Goal: Task Accomplishment & Management: Manage account settings

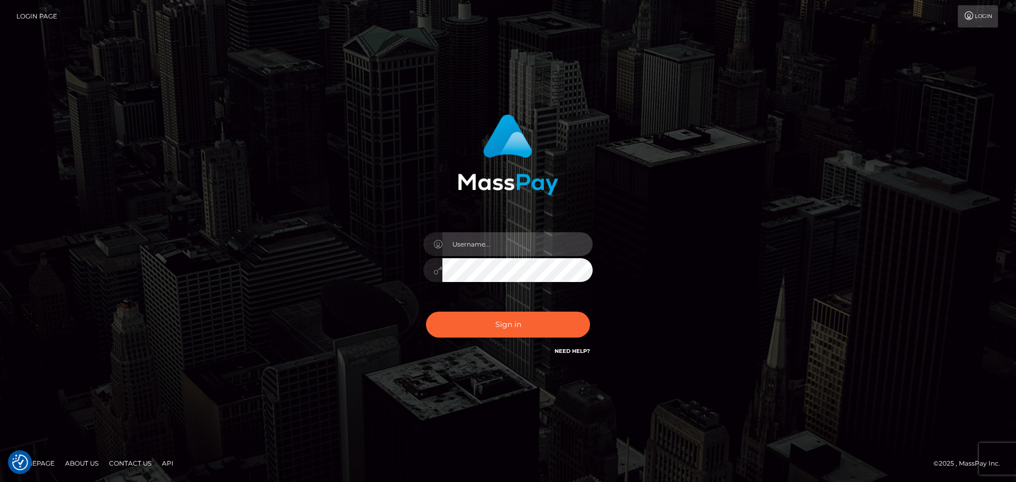
click at [480, 247] on input "text" at bounding box center [517, 244] width 150 height 24
type input "[EMAIL_ADDRESS][DOMAIN_NAME]"
click at [426, 312] on button "Sign in" at bounding box center [508, 325] width 164 height 26
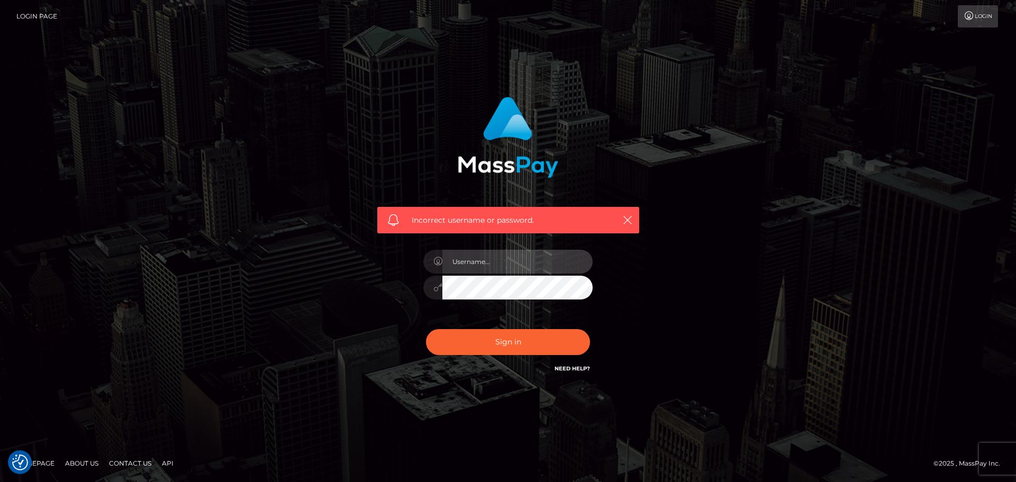
click at [503, 258] on input "text" at bounding box center [517, 262] width 150 height 24
type input "[EMAIL_ADDRESS][DOMAIN_NAME]"
click at [426, 329] on button "Sign in" at bounding box center [508, 342] width 164 height 26
click at [526, 268] on input "text" at bounding box center [517, 262] width 150 height 24
type input "[EMAIL_ADDRESS][DOMAIN_NAME]"
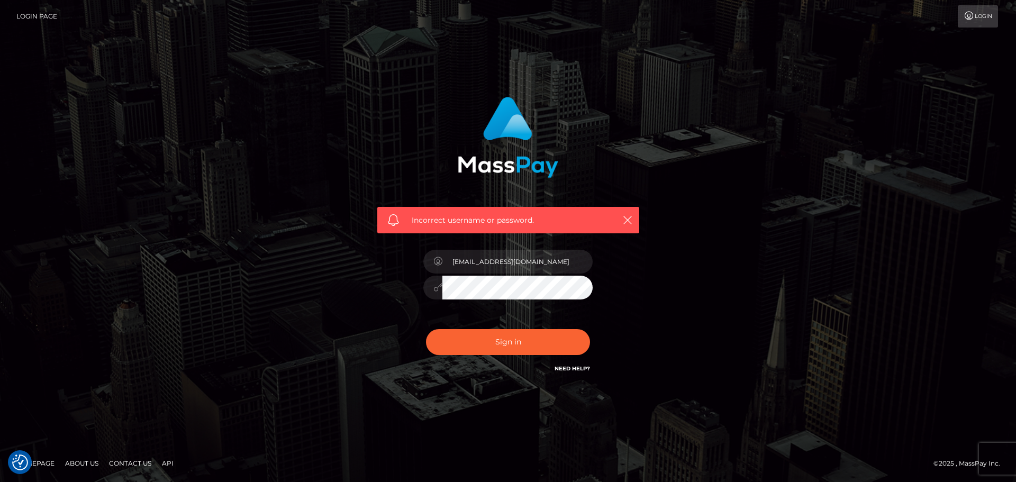
click at [426, 329] on button "Sign in" at bounding box center [508, 342] width 164 height 26
click at [510, 269] on input "text" at bounding box center [517, 262] width 150 height 24
type input "[EMAIL_ADDRESS][DOMAIN_NAME]"
click at [581, 369] on link "Need Help?" at bounding box center [572, 368] width 35 height 7
click at [573, 367] on link "Need Help?" at bounding box center [572, 368] width 35 height 7
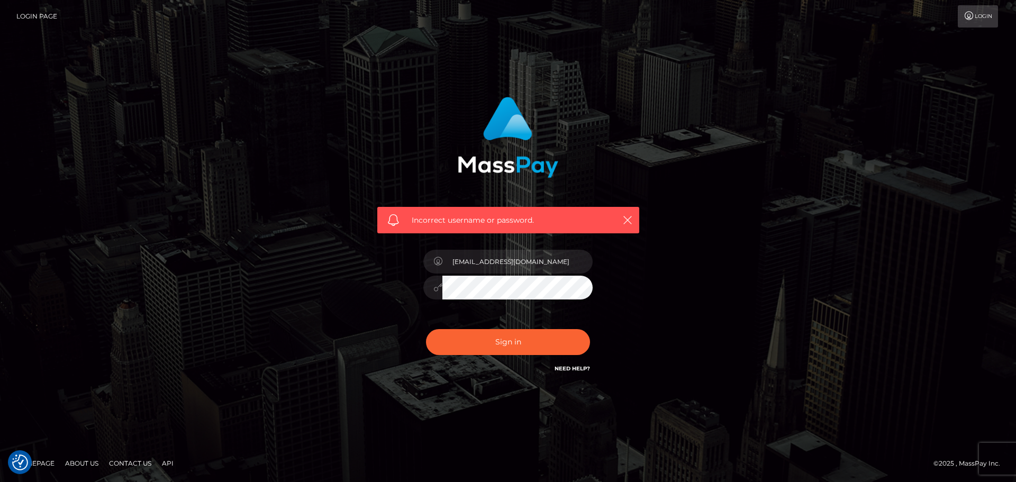
click at [573, 368] on link "Need Help?" at bounding box center [572, 368] width 35 height 7
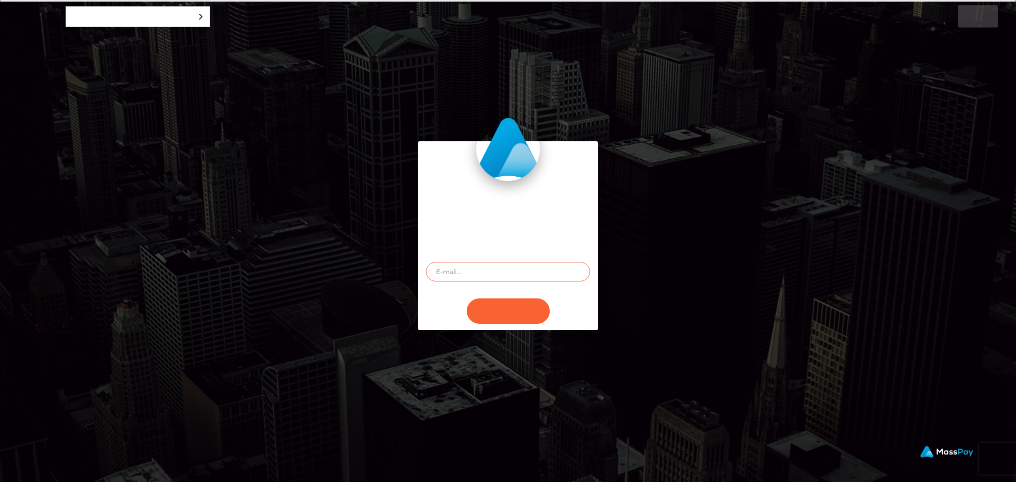
click at [474, 275] on input "text" at bounding box center [508, 272] width 164 height 20
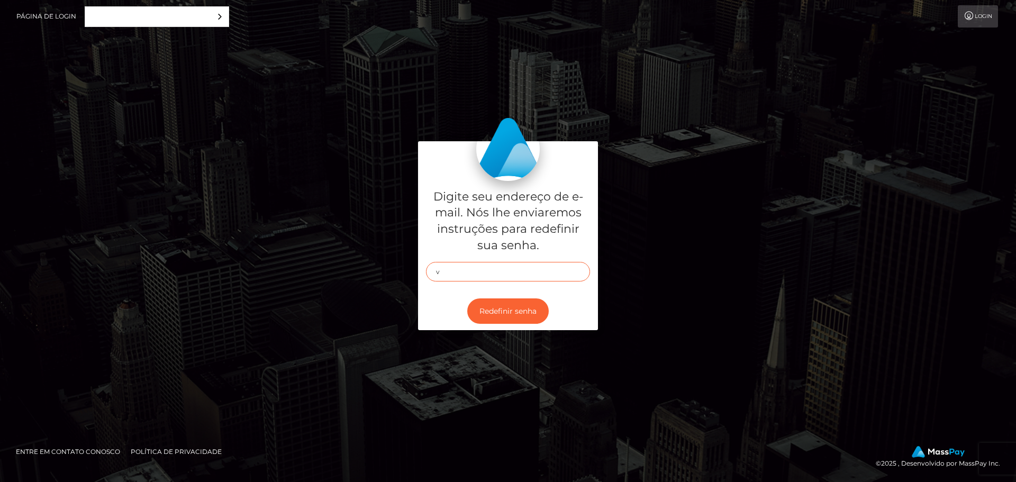
type input "v"
click at [971, 15] on icon at bounding box center [969, 16] width 11 height 8
